Goal: Information Seeking & Learning: Learn about a topic

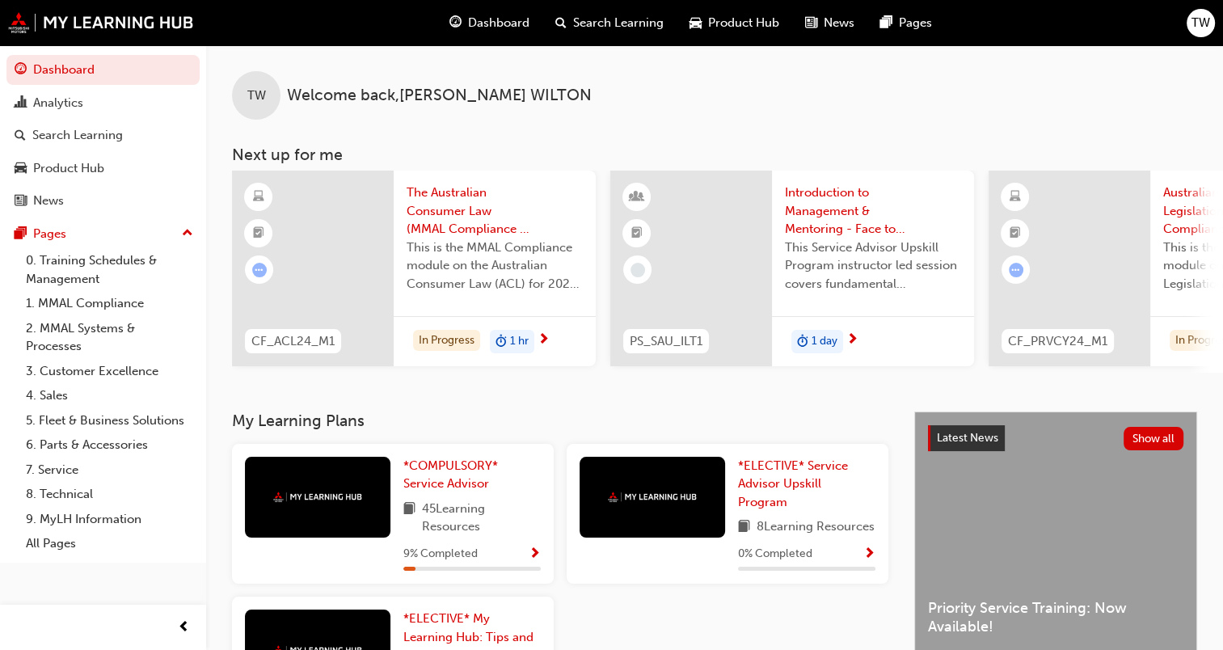
click at [456, 207] on span "The Australian Consumer Law (MMAL Compliance - 2024)" at bounding box center [495, 210] width 176 height 55
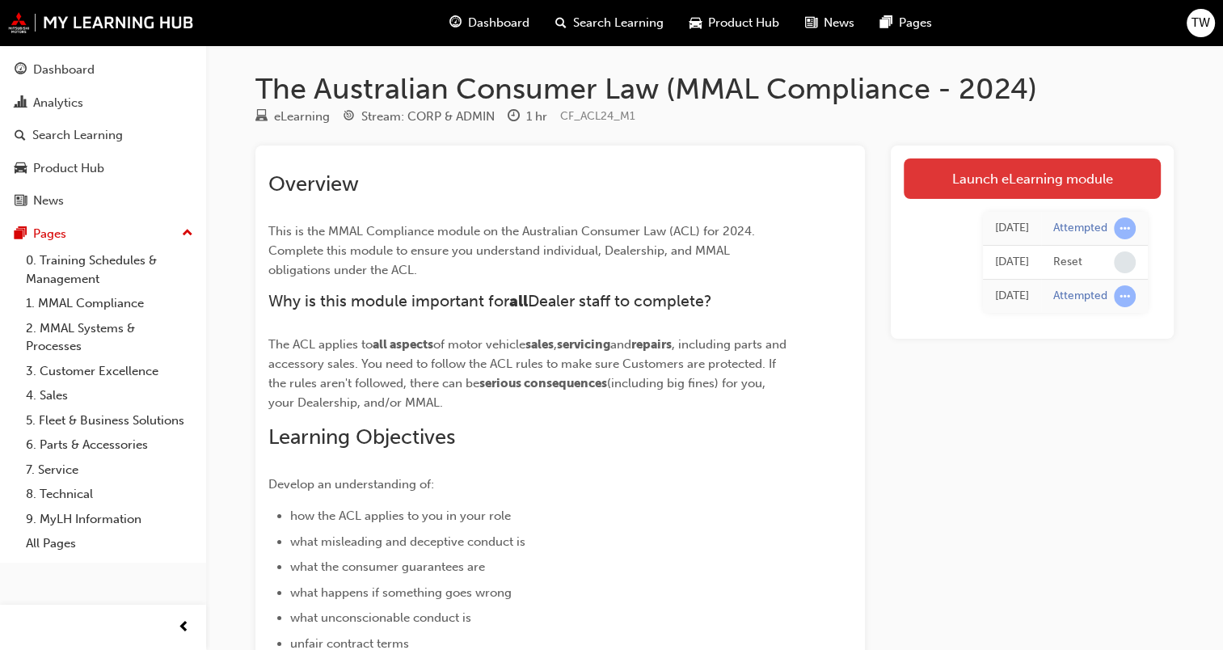
click at [1011, 175] on link "Launch eLearning module" at bounding box center [1032, 178] width 257 height 40
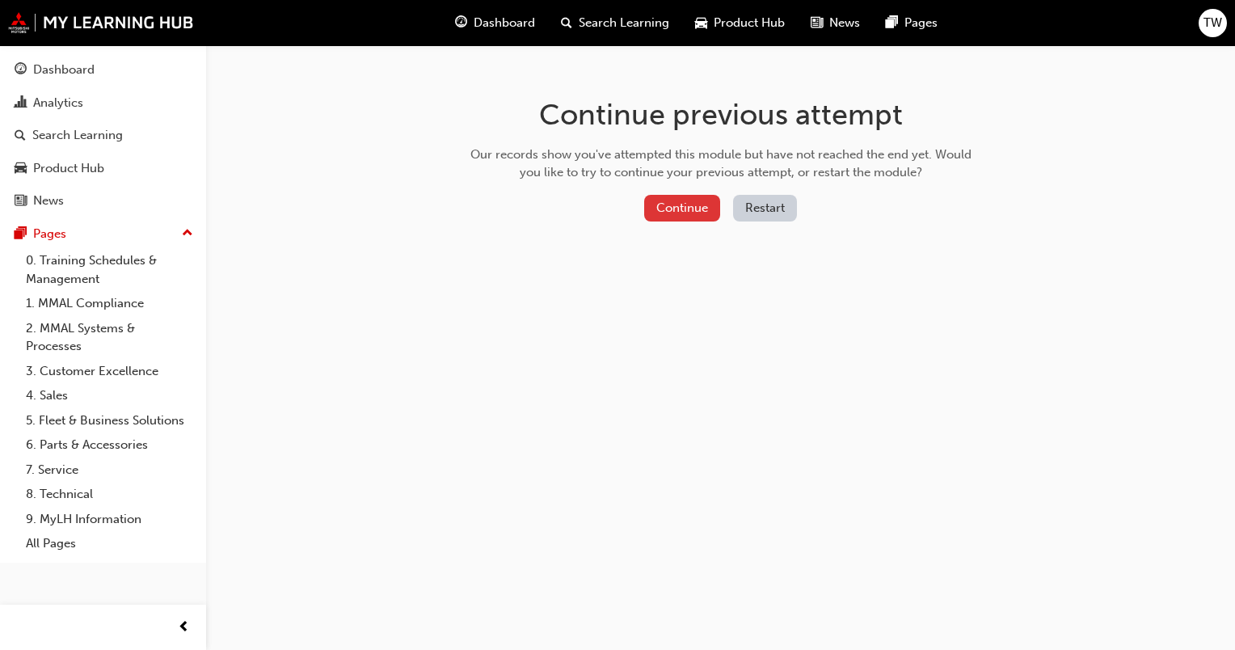
click at [658, 213] on button "Continue" at bounding box center [682, 208] width 76 height 27
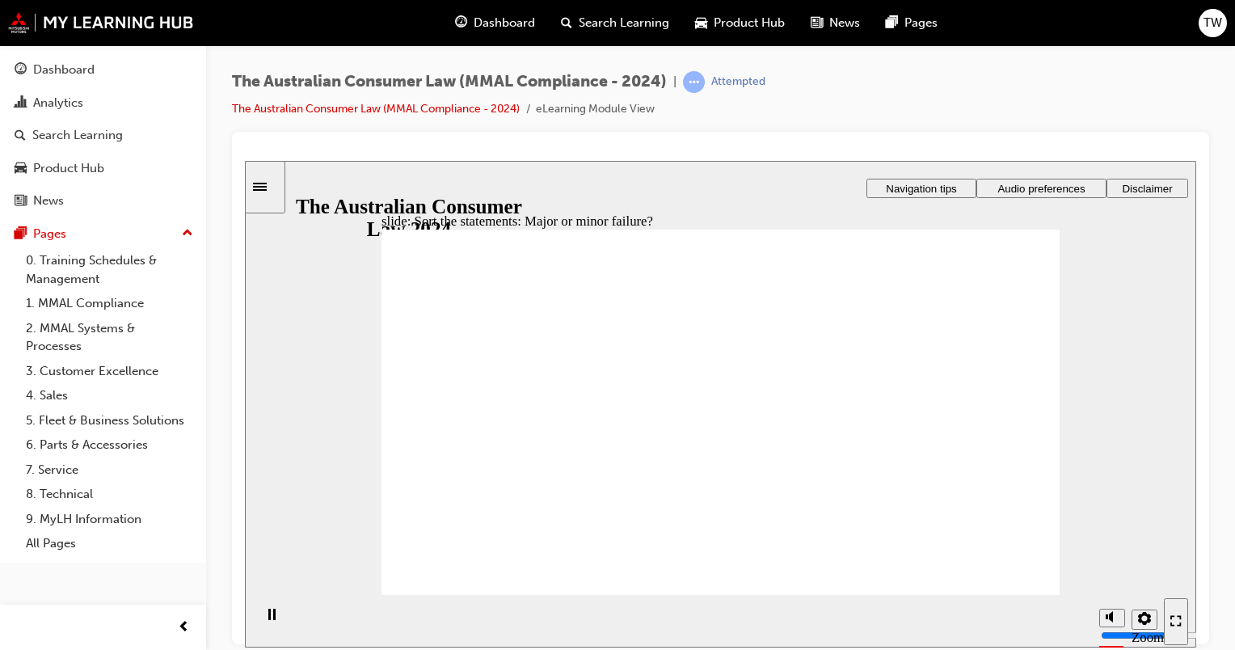
drag, startPoint x: 718, startPoint y: 353, endPoint x: 911, endPoint y: 483, distance: 232.5
drag, startPoint x: 708, startPoint y: 321, endPoint x: 510, endPoint y: 450, distance: 236.5
drag, startPoint x: 725, startPoint y: 357, endPoint x: 931, endPoint y: 488, distance: 244.2
drag, startPoint x: 739, startPoint y: 332, endPoint x: 545, endPoint y: 474, distance: 240.1
drag, startPoint x: 737, startPoint y: 325, endPoint x: 558, endPoint y: 450, distance: 218.2
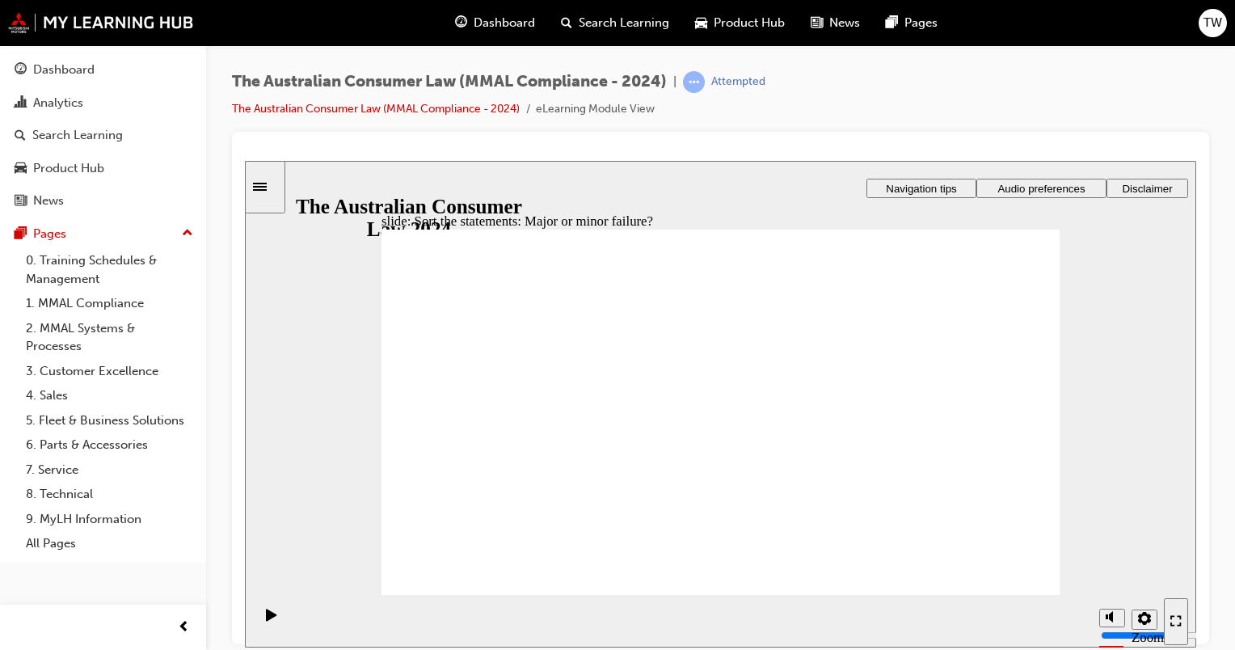
drag, startPoint x: 720, startPoint y: 360, endPoint x: 504, endPoint y: 488, distance: 251.2
drag, startPoint x: 747, startPoint y: 344, endPoint x: 541, endPoint y: 488, distance: 251.8
